Goal: Check status: Check status

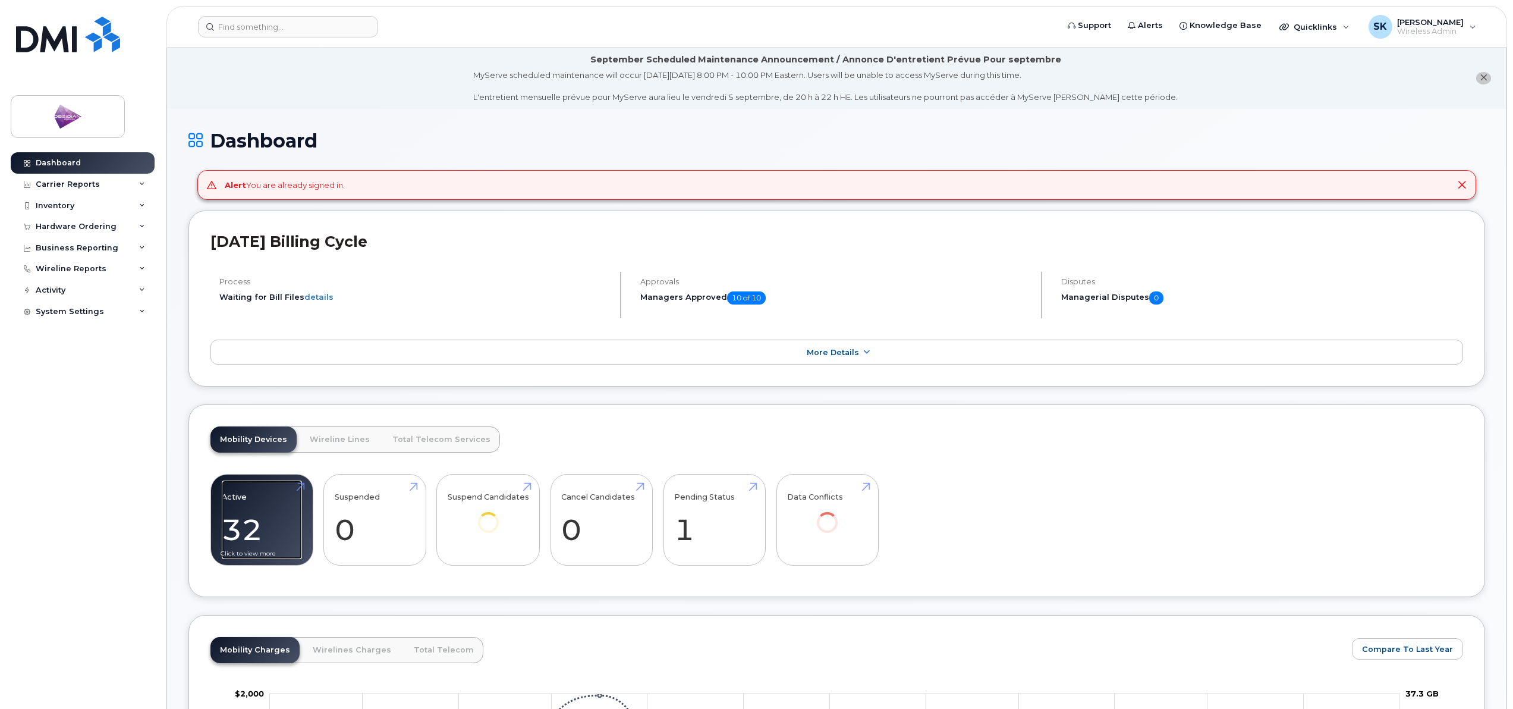
click at [253, 521] on link "Active 32 -30%" at bounding box center [262, 519] width 80 height 78
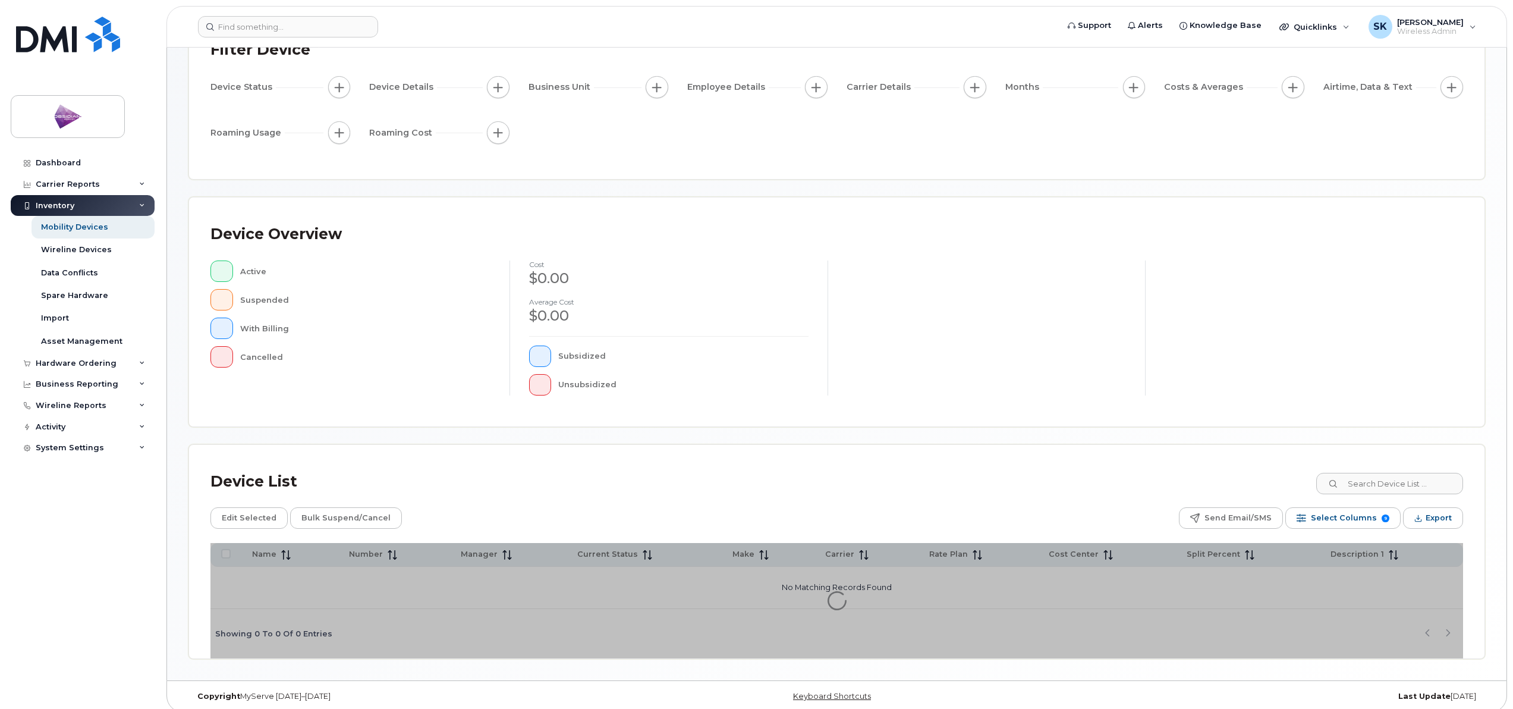
scroll to position [109, 0]
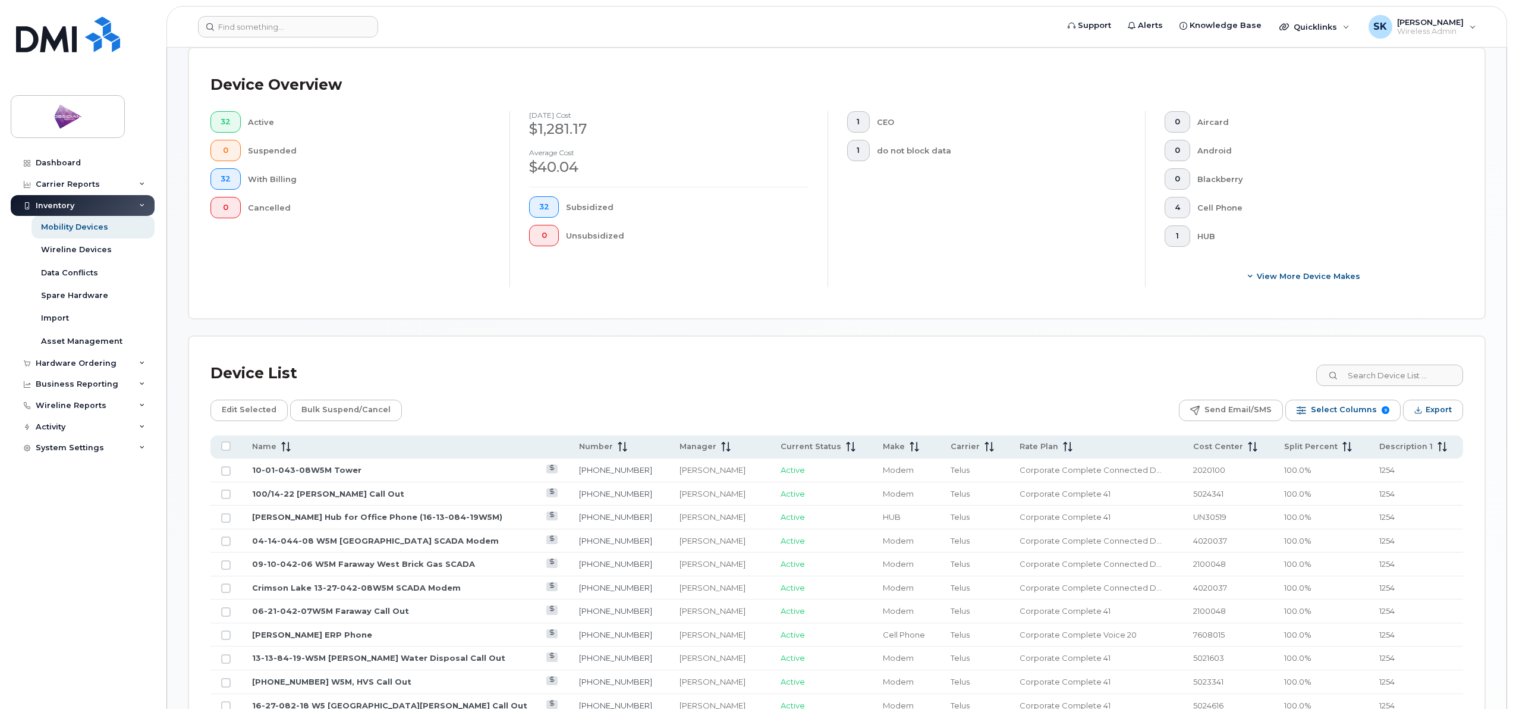
scroll to position [480, 0]
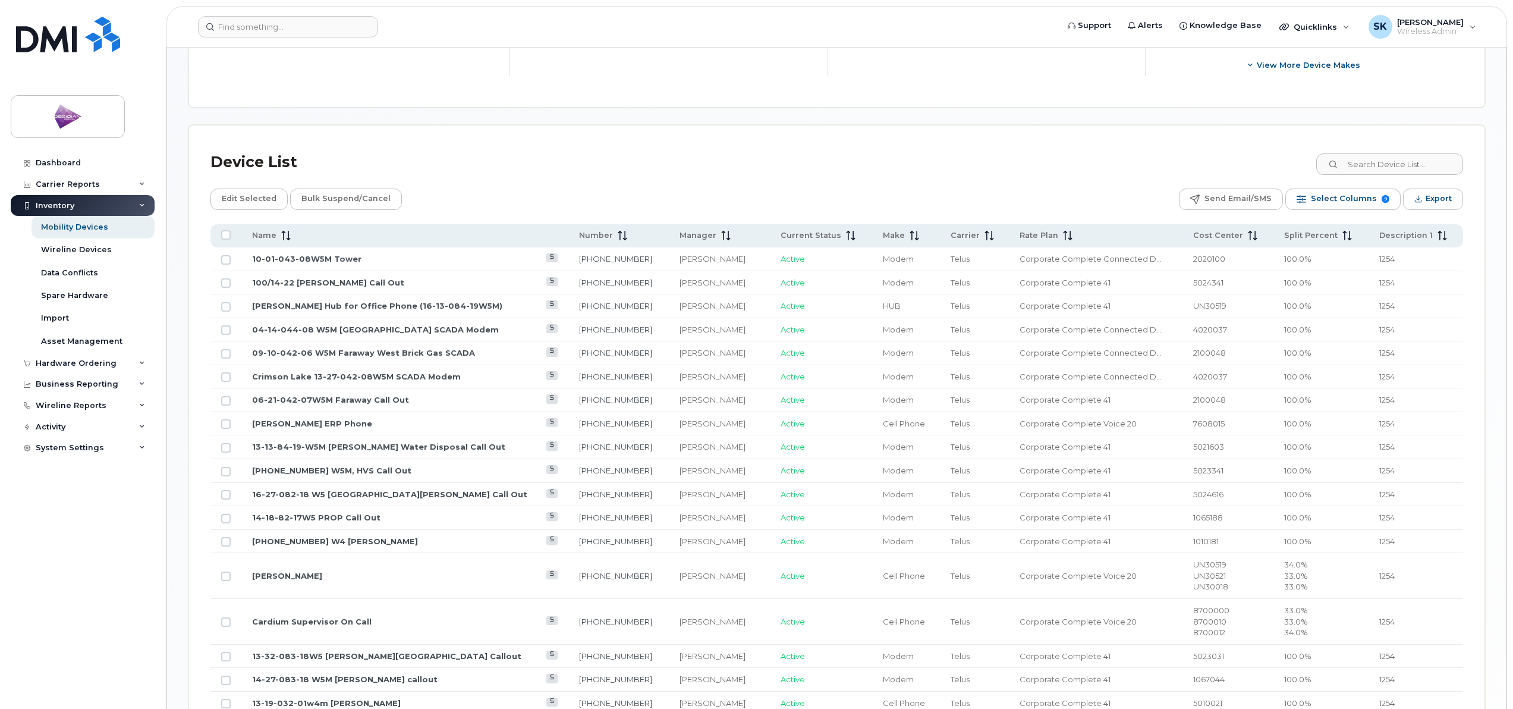
click at [310, 394] on td "06-21-042-07W5M Faraway Call Out" at bounding box center [404, 400] width 327 height 24
click at [310, 396] on link "06-21-042-07W5M Faraway Call Out" at bounding box center [330, 400] width 157 height 10
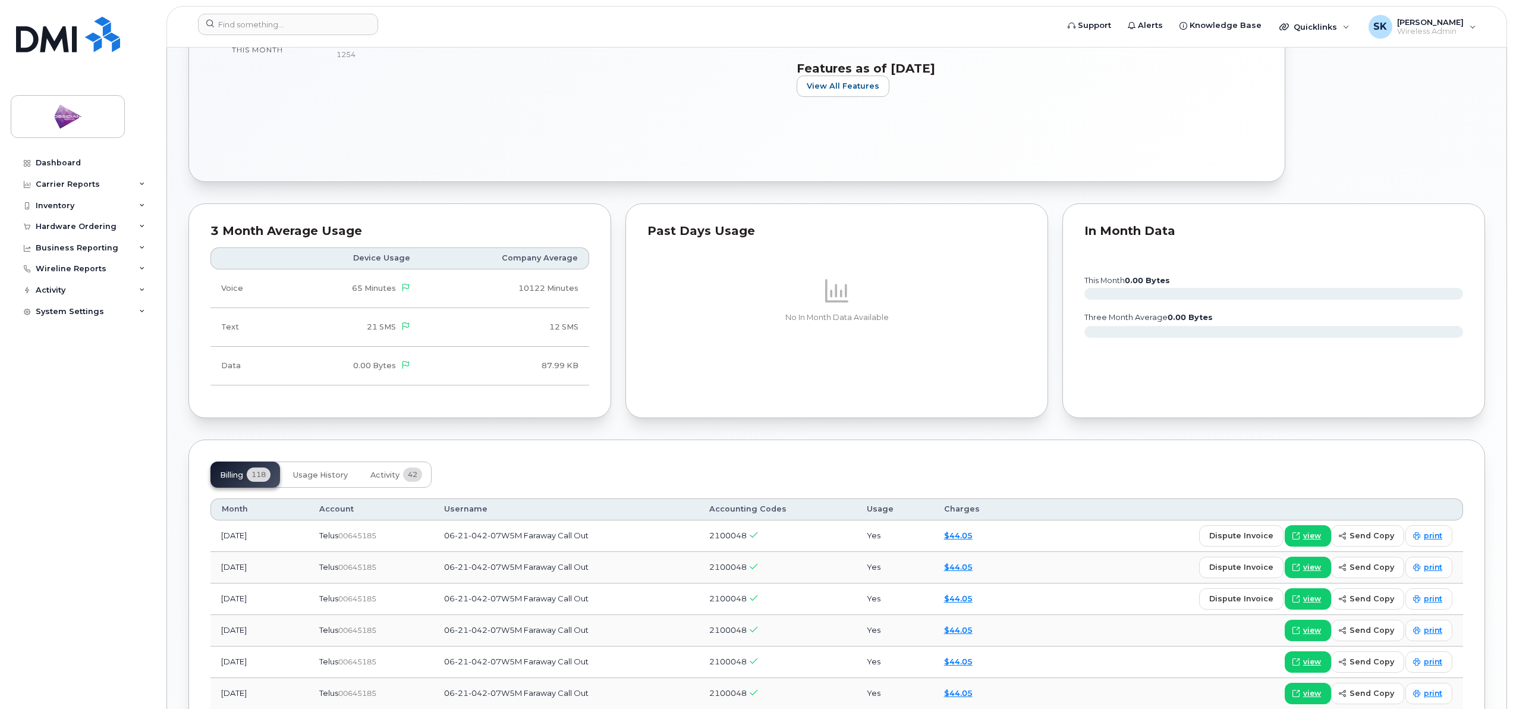
scroll to position [565, 0]
